Goal: Information Seeking & Learning: Find specific fact

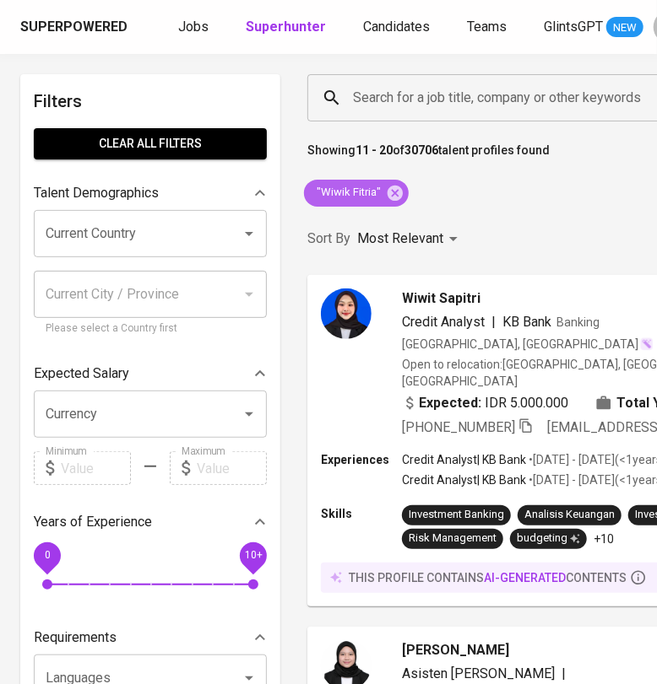
drag, startPoint x: 400, startPoint y: 196, endPoint x: 198, endPoint y: 105, distance: 221.3
click at [401, 195] on icon at bounding box center [394, 192] width 15 height 15
click at [128, 193] on p "Talent Demographics" at bounding box center [96, 193] width 125 height 20
click at [198, 105] on h6 "Filters" at bounding box center [150, 101] width 233 height 27
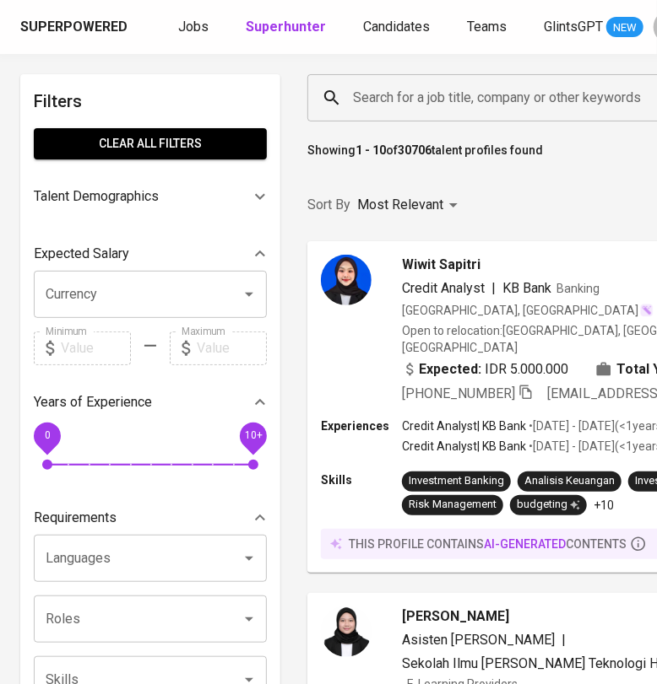
click at [349, 105] on input "Search for a job title, company or other keywords" at bounding box center [578, 98] width 459 height 32
click at [349, 97] on input "Search for a job title, company or other keywords" at bounding box center [578, 98] width 459 height 32
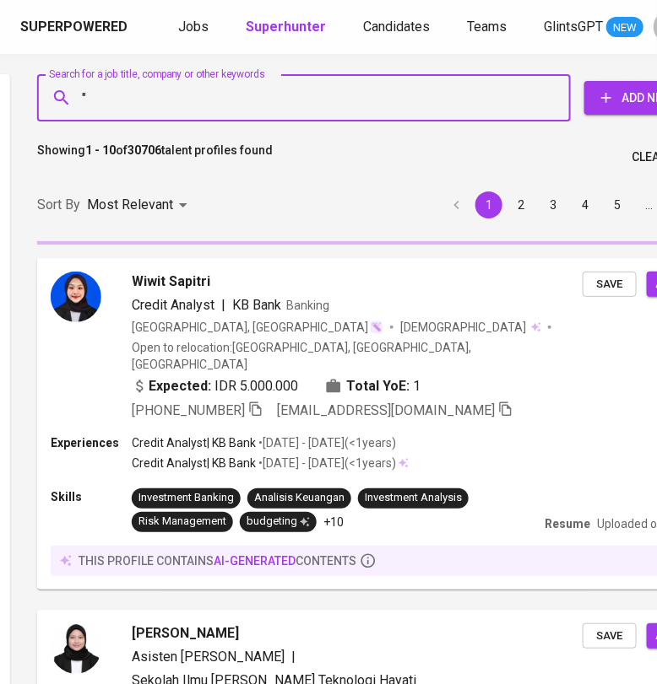
paste input "Gayuh Mifta Laksana"
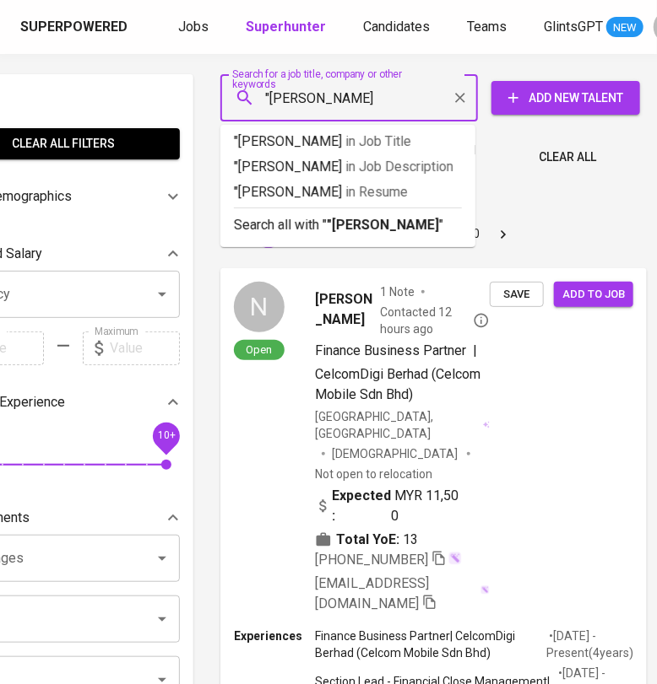
scroll to position [0, 84]
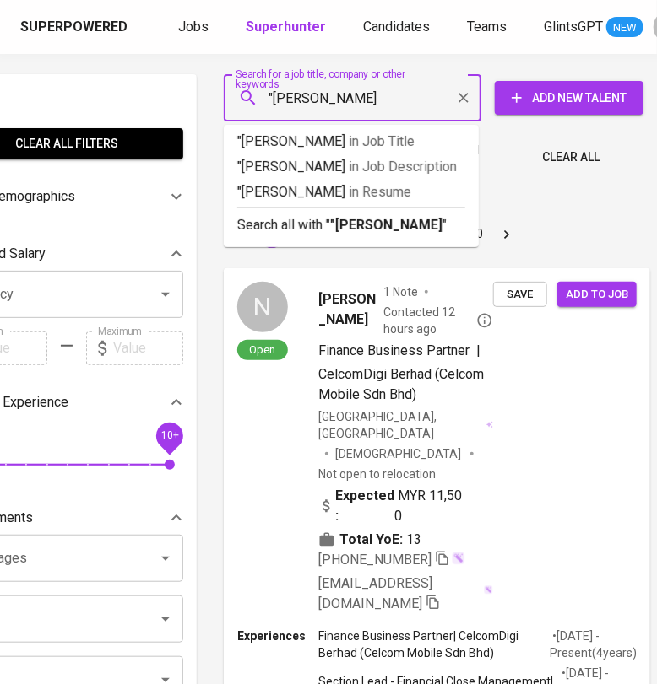
type input ""Gayuh Mifta Laksana""
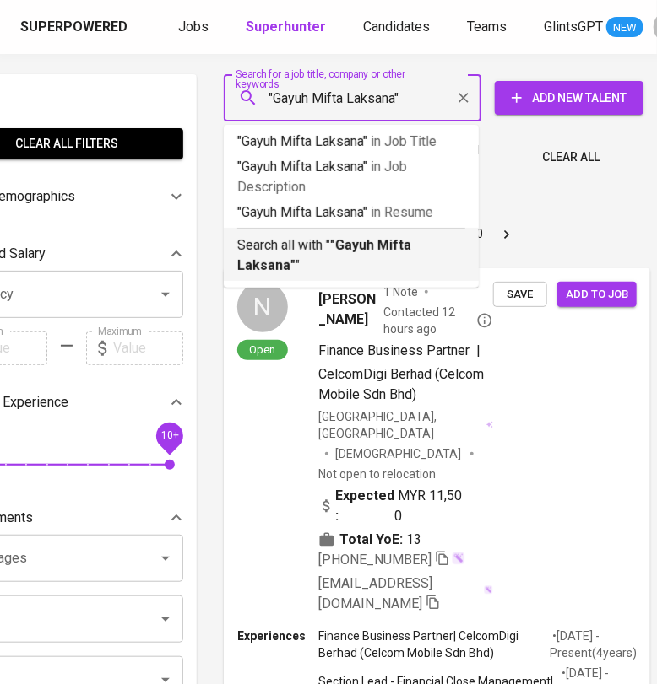
click at [345, 252] on b ""Gayuh Mifta Laksana"" at bounding box center [324, 255] width 174 height 36
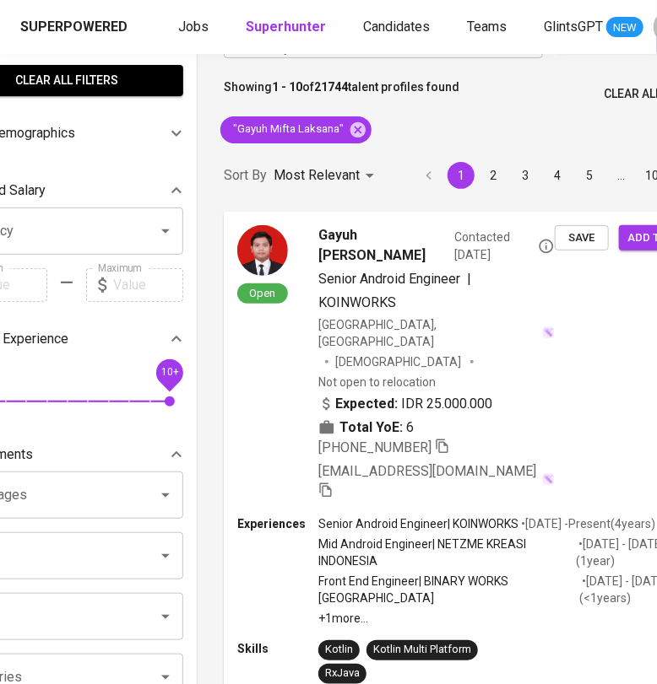
scroll to position [0, 84]
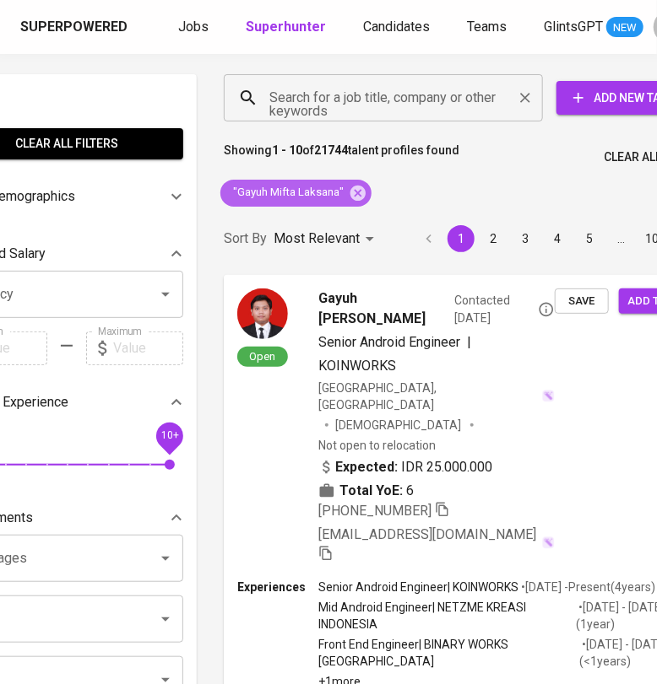
drag, startPoint x: 361, startPoint y: 199, endPoint x: 372, endPoint y: 99, distance: 101.0
click at [361, 199] on icon at bounding box center [358, 193] width 19 height 19
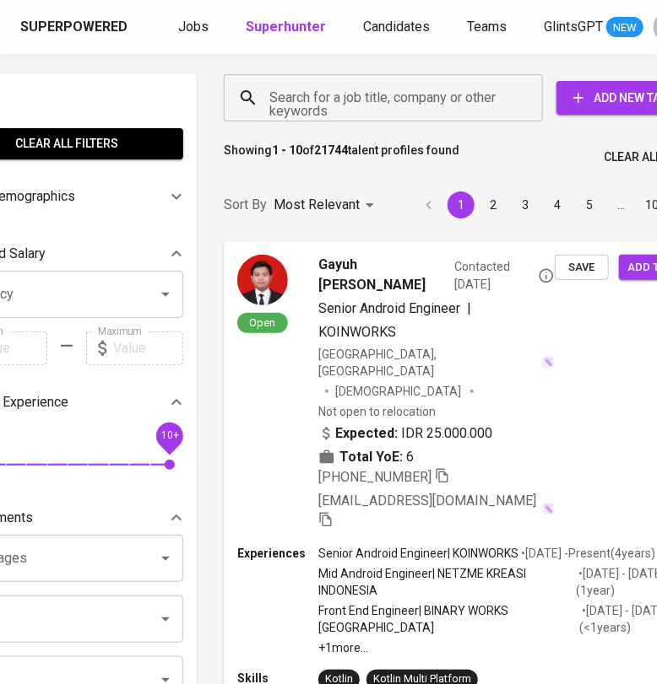
click at [372, 99] on input "Search for a job title, company or other keywords" at bounding box center [387, 98] width 245 height 32
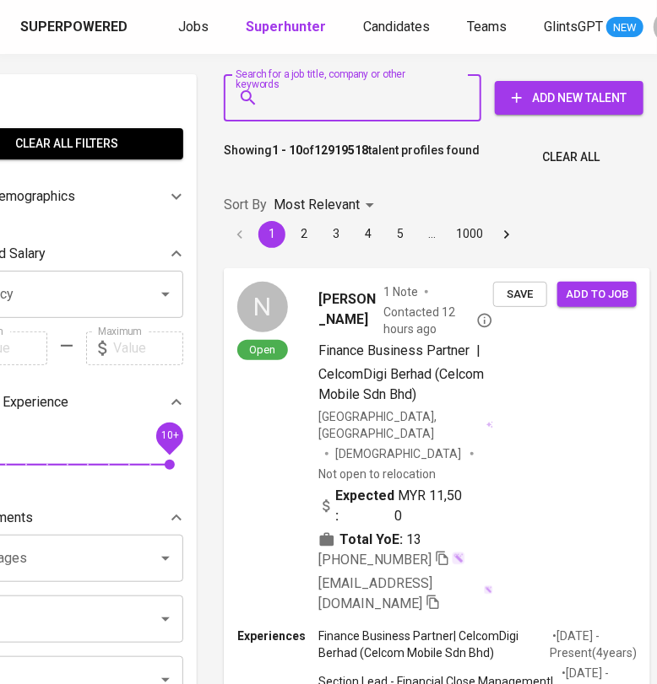
paste input "[PERSON_NAME]"
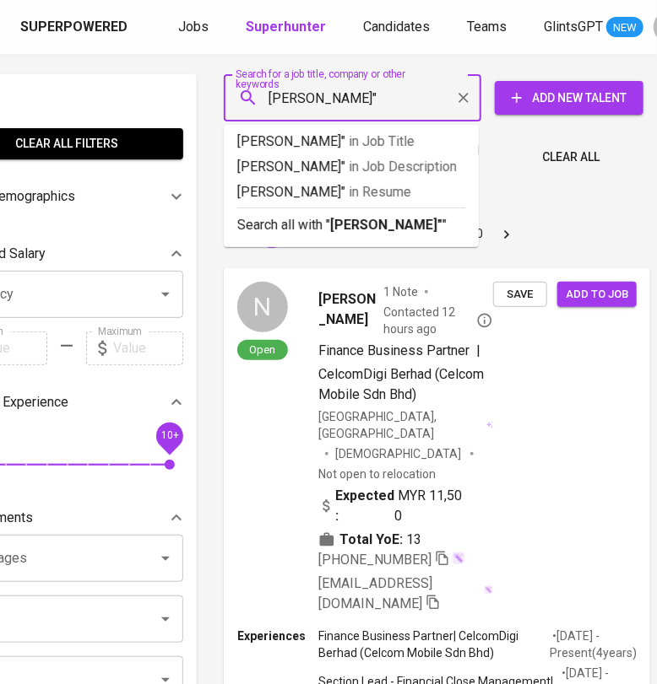
type input ""[PERSON_NAME]""
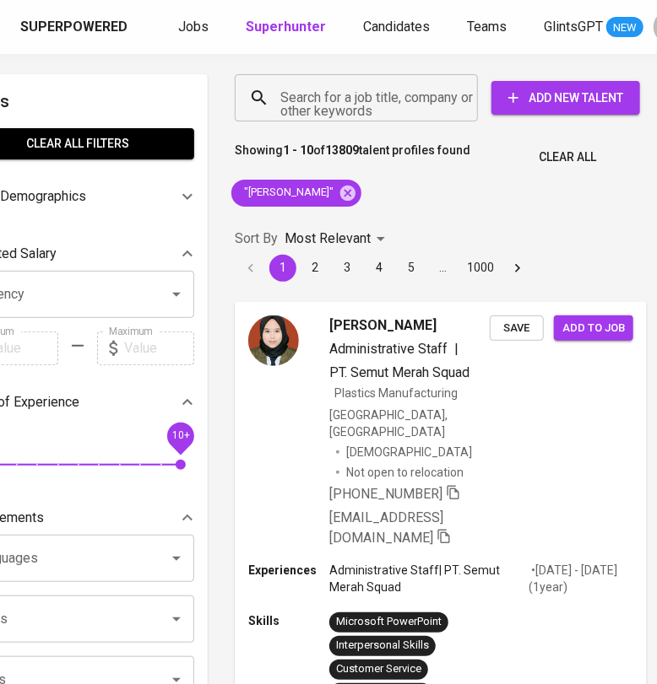
scroll to position [0, 69]
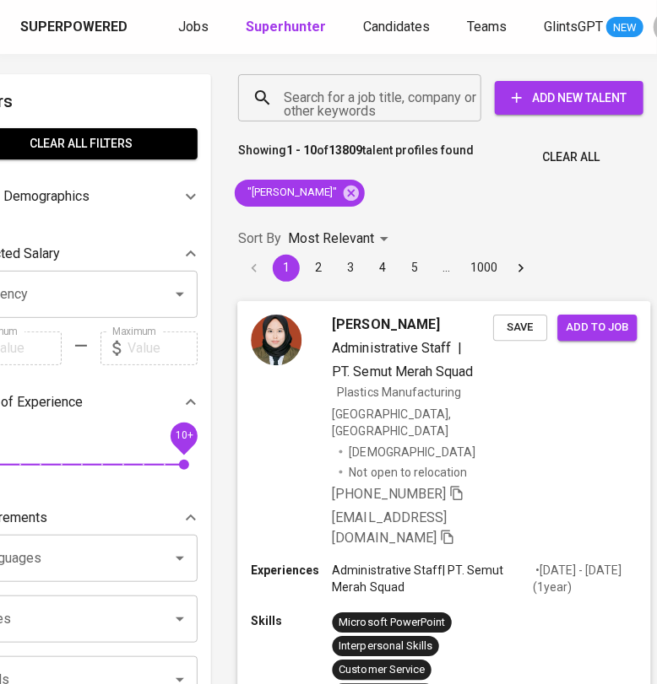
click at [559, 473] on div "[PERSON_NAME] Administrative Staff | PT. Semut Merah Squad Plastics Manufacturi…" at bounding box center [443, 431] width 413 height 261
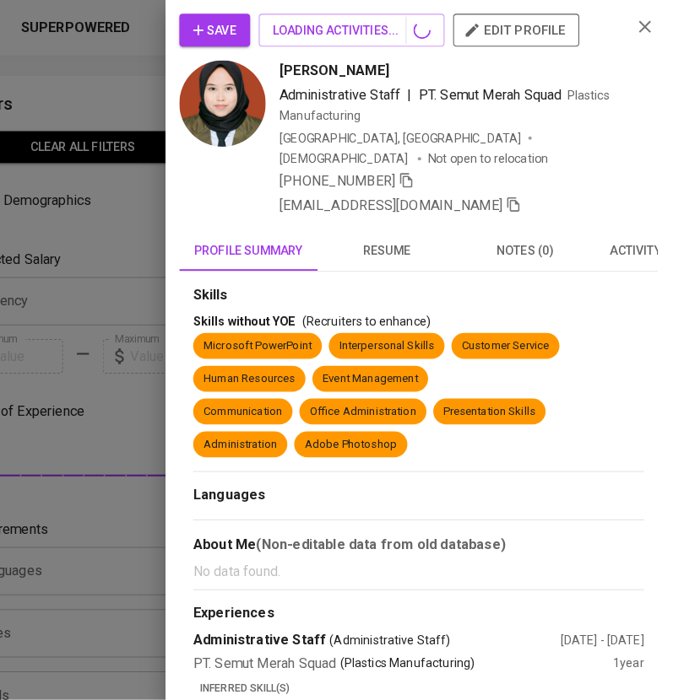
scroll to position [0, 53]
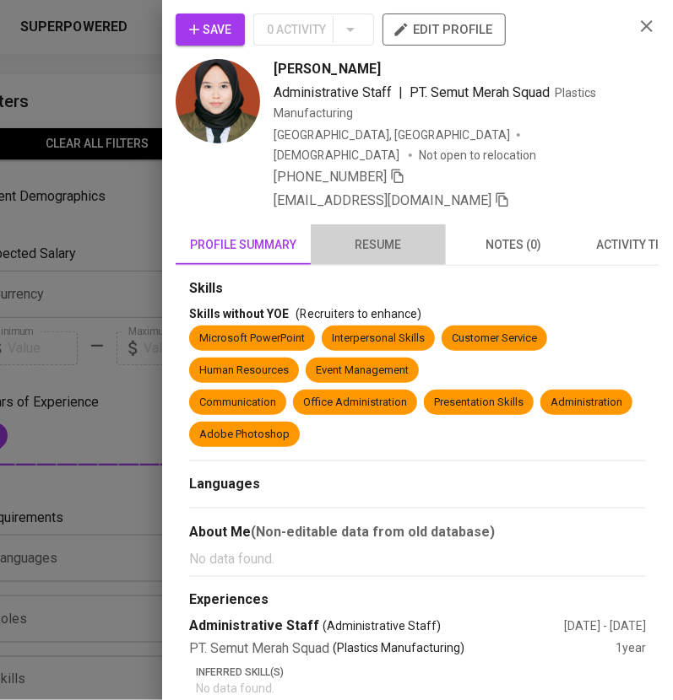
click at [370, 235] on span "resume" at bounding box center [378, 245] width 115 height 21
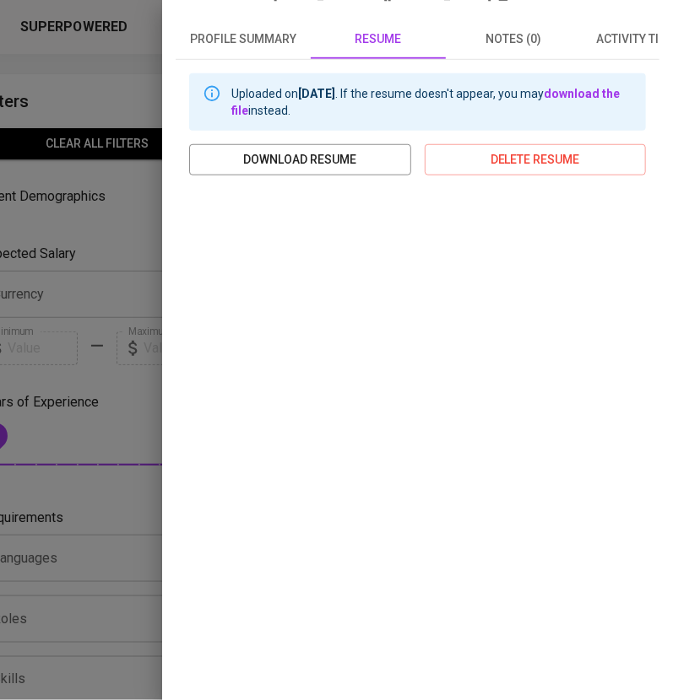
scroll to position [0, 0]
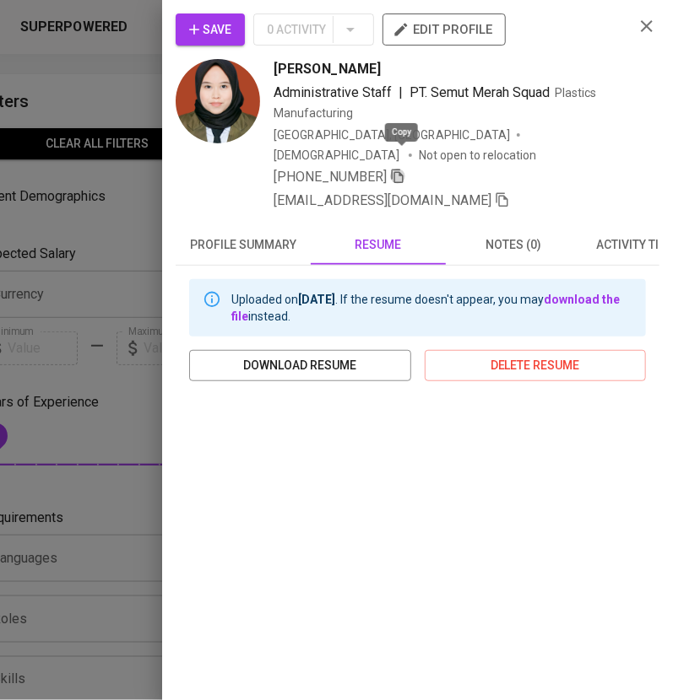
click at [399, 169] on icon "button" at bounding box center [397, 176] width 15 height 15
